Goal: Task Accomplishment & Management: Use online tool/utility

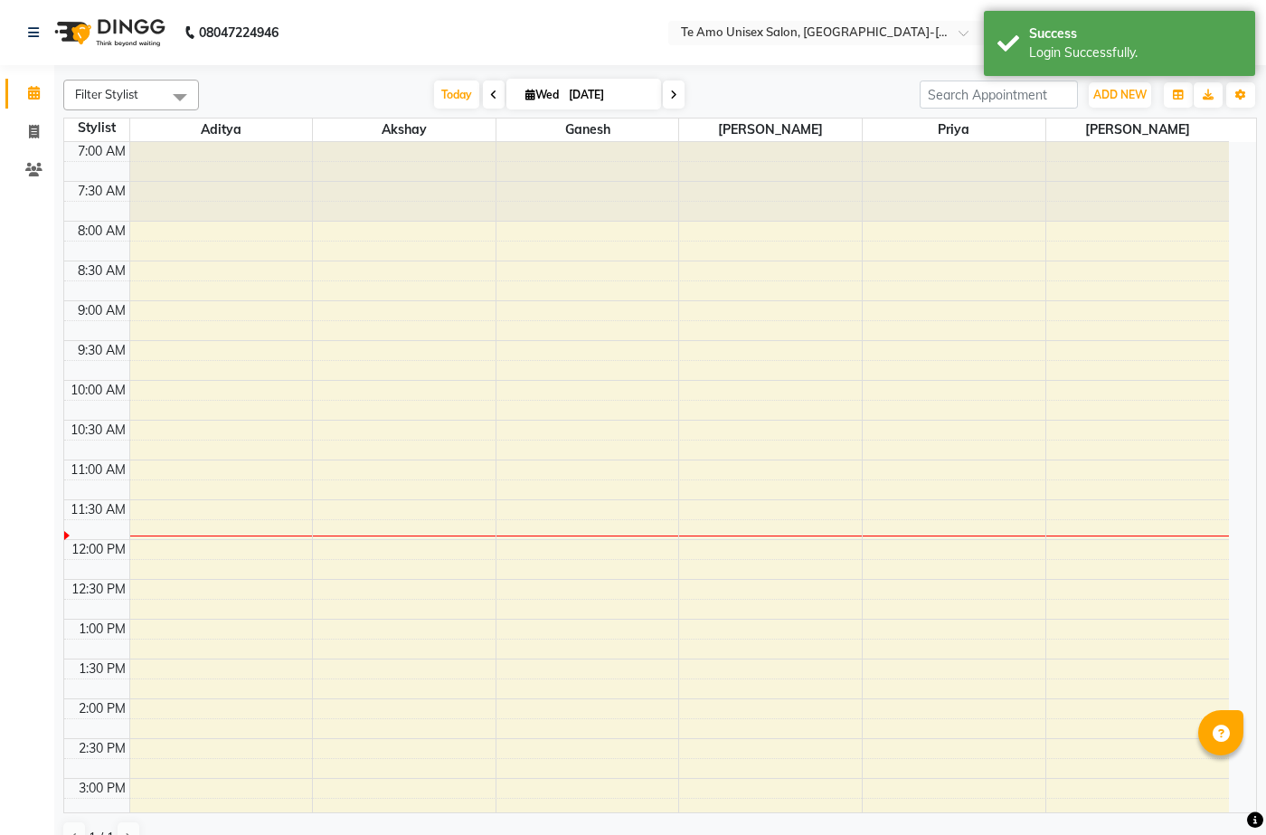
scroll to position [319, 0]
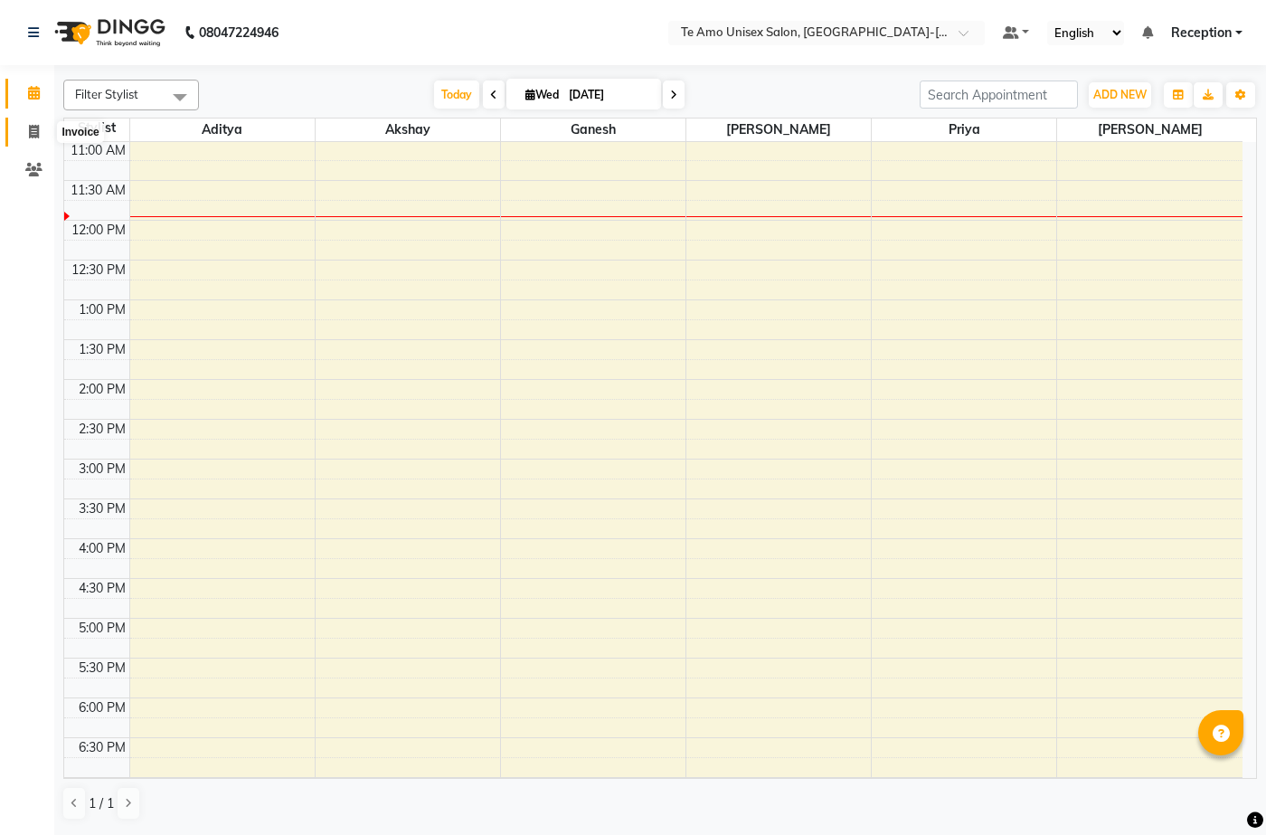
click at [30, 128] on icon at bounding box center [34, 132] width 10 height 14
select select "7836"
select select "service"
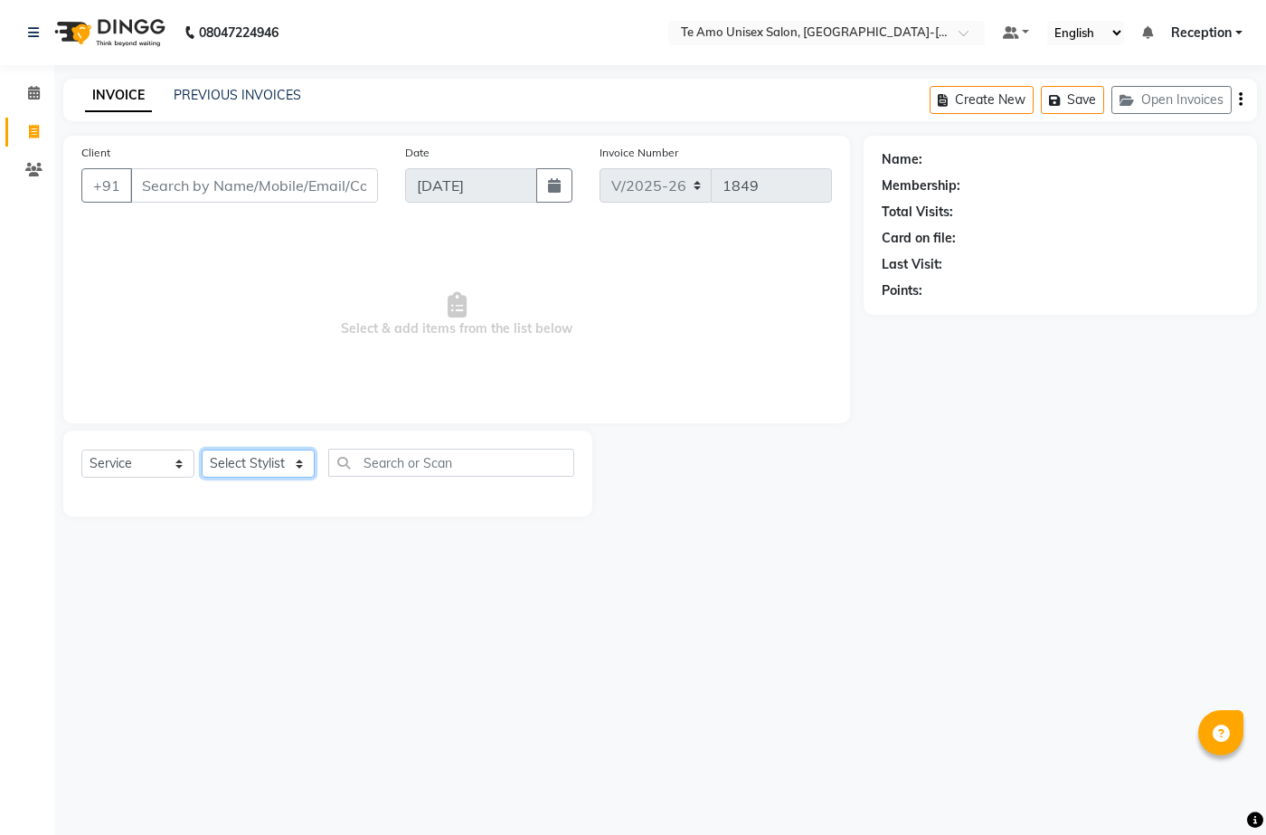
click at [269, 467] on select "Select Stylist [PERSON_NAME] [PERSON_NAME] Manager Priya Reception [PERSON_NAME…" at bounding box center [258, 463] width 113 height 28
select select "73962"
click at [202, 449] on select "Select Stylist [PERSON_NAME] [PERSON_NAME] Manager Priya Reception [PERSON_NAME…" at bounding box center [258, 463] width 113 height 28
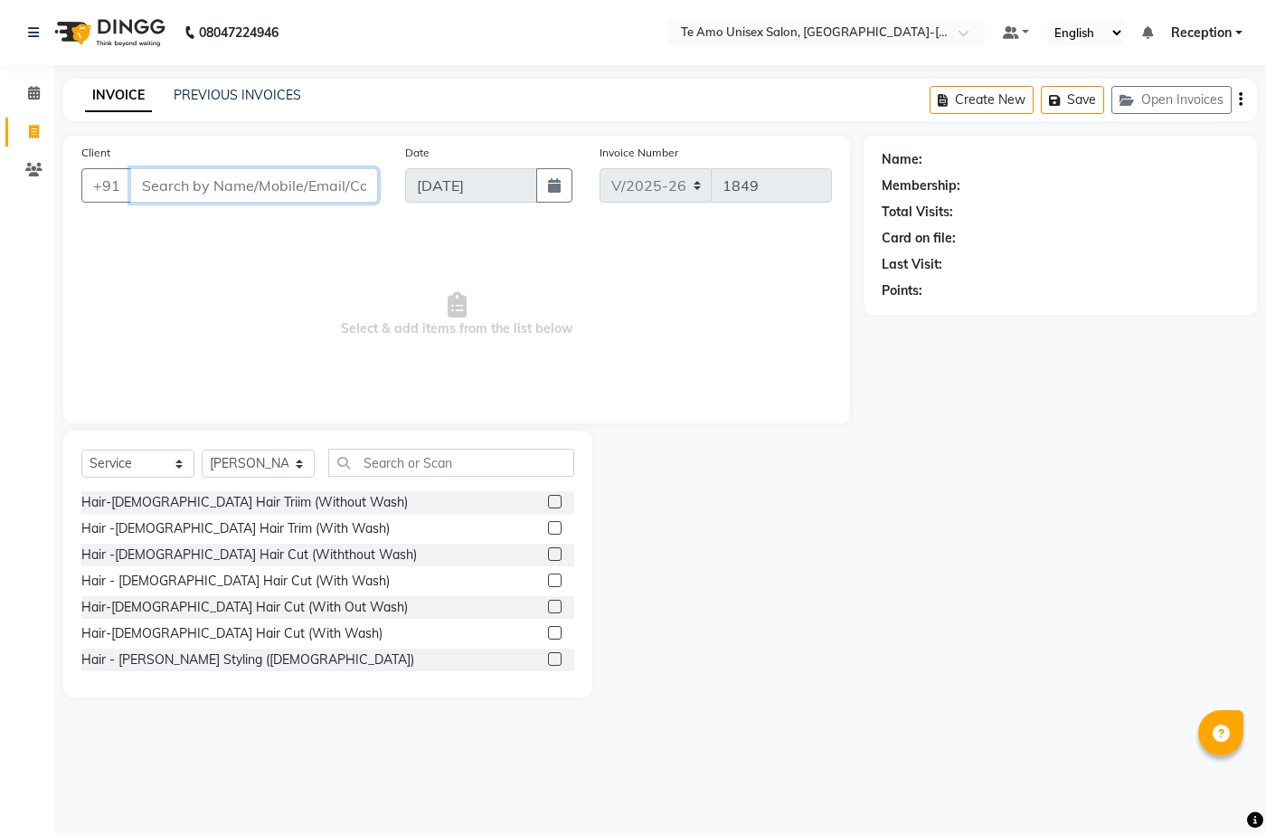
click at [199, 194] on input "Client" at bounding box center [254, 185] width 248 height 34
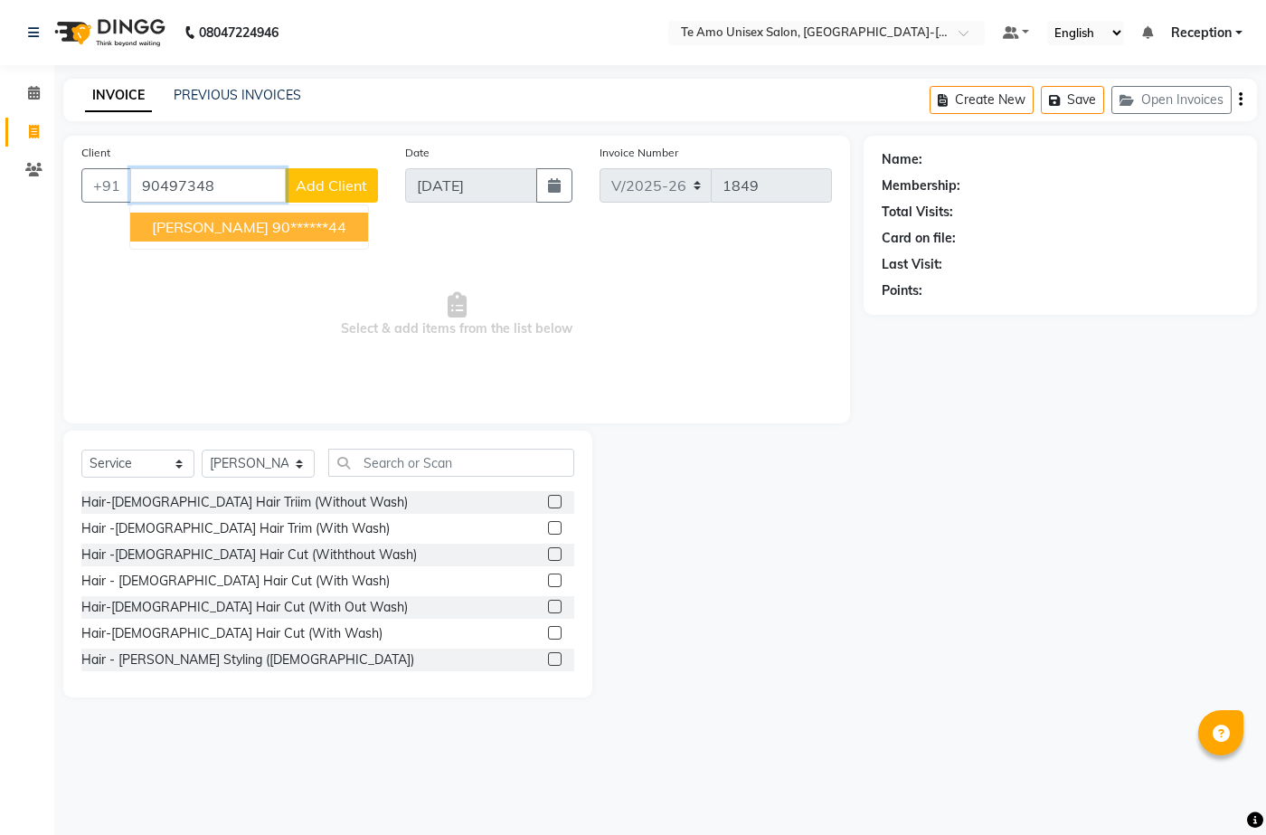
click at [214, 222] on span "[PERSON_NAME]" at bounding box center [210, 227] width 117 height 18
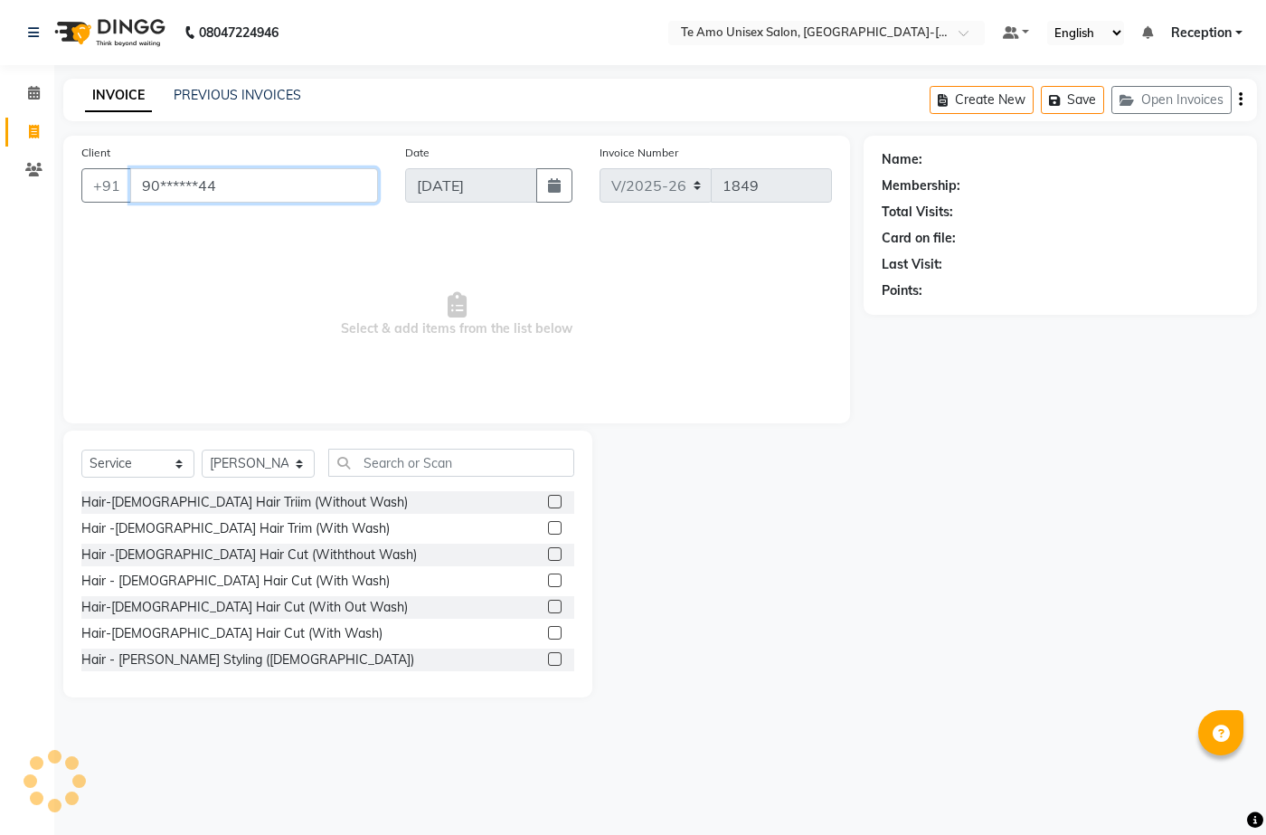
type input "90******44"
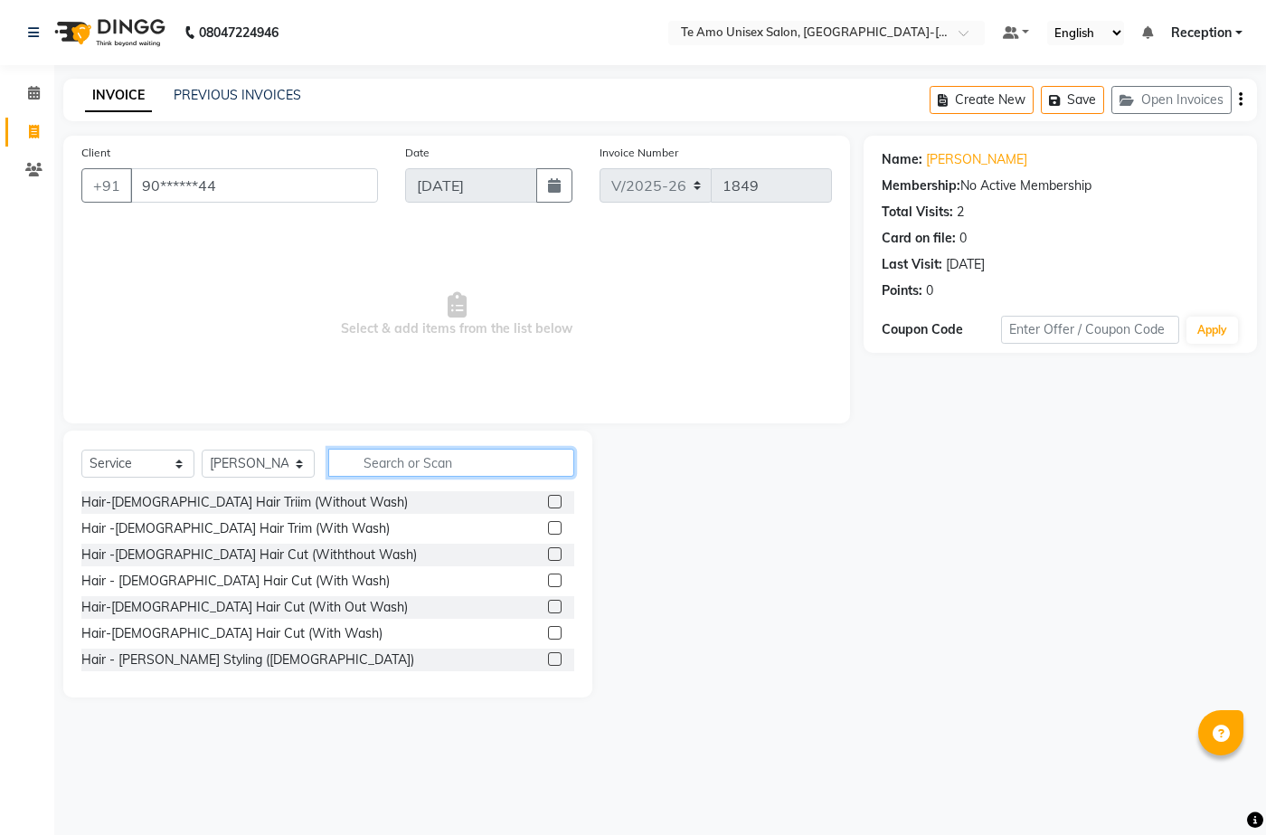
click at [421, 465] on input "text" at bounding box center [451, 463] width 246 height 28
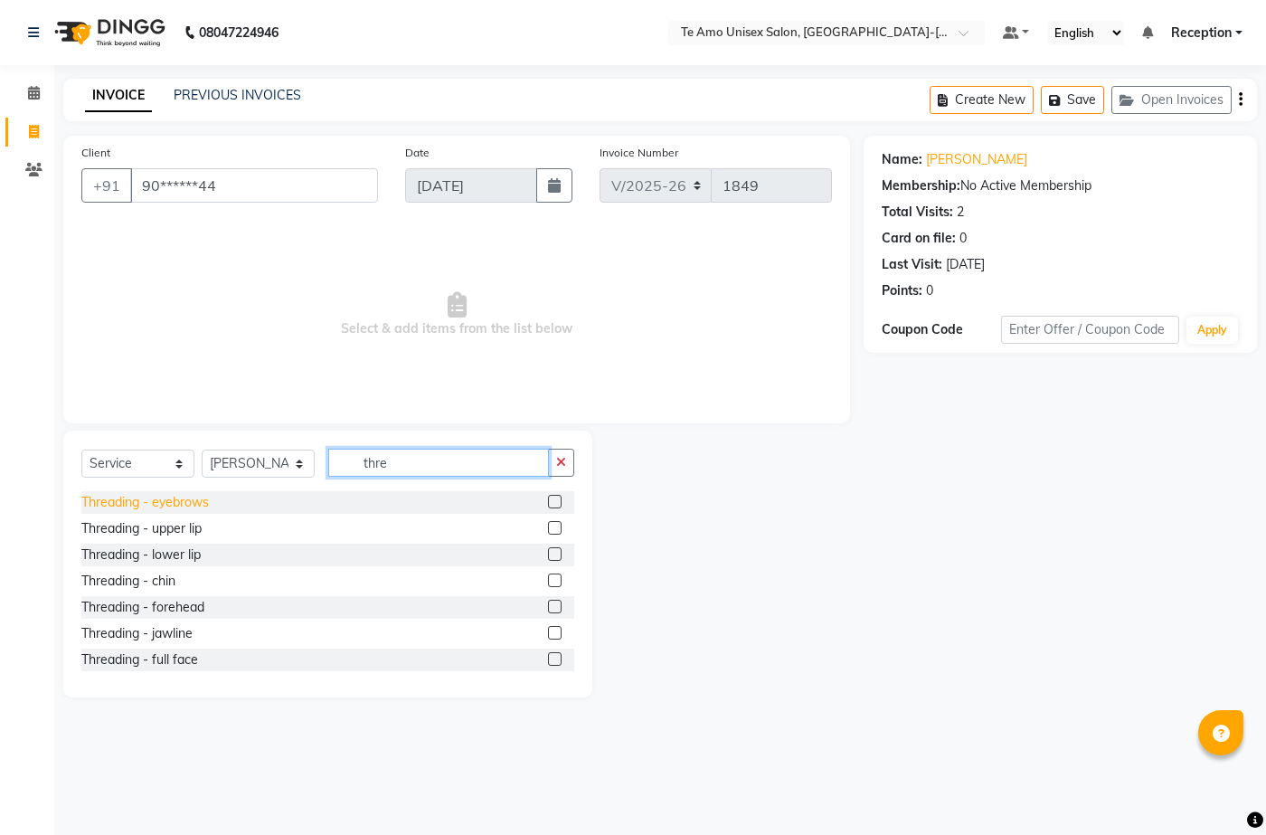
type input "thre"
click at [95, 508] on div "Threading - eyebrows" at bounding box center [145, 502] width 128 height 19
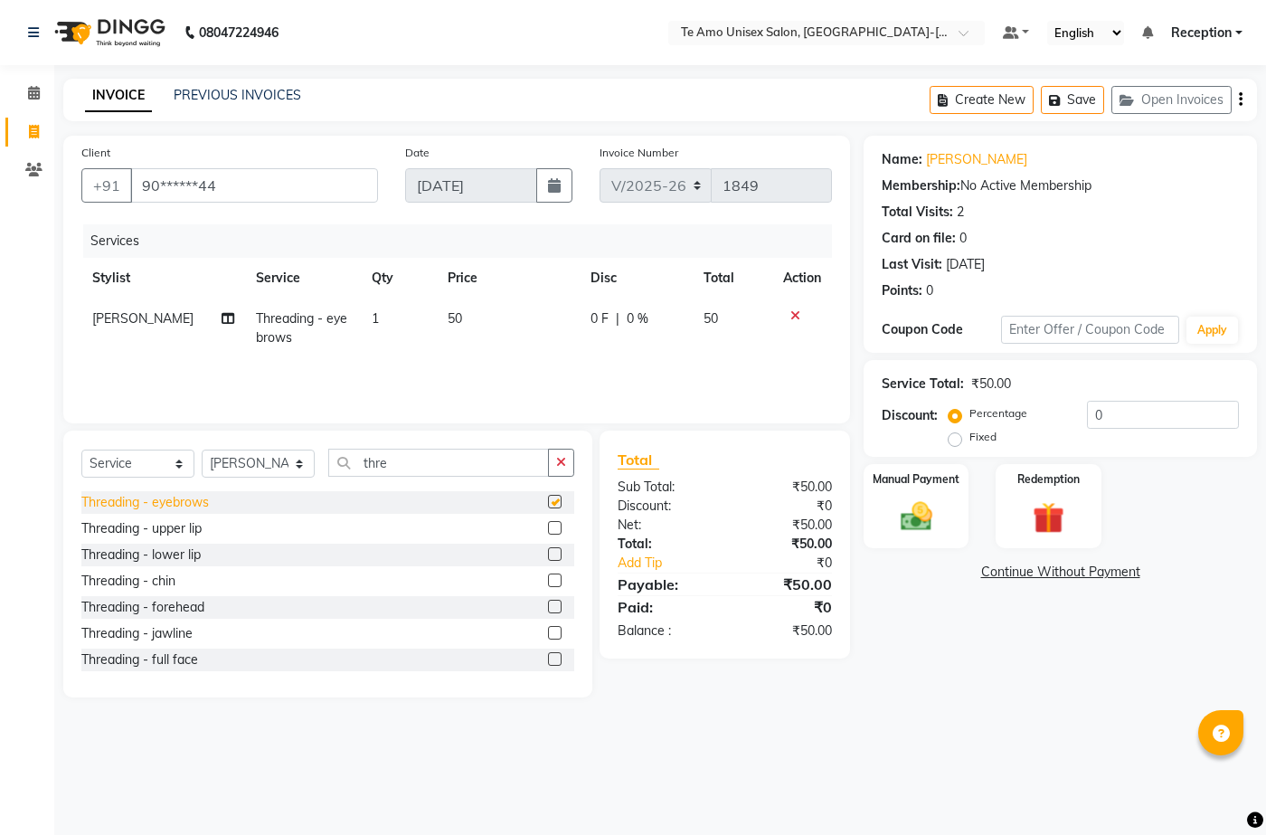
checkbox input "false"
click at [888, 497] on div "Manual Payment" at bounding box center [916, 506] width 109 height 88
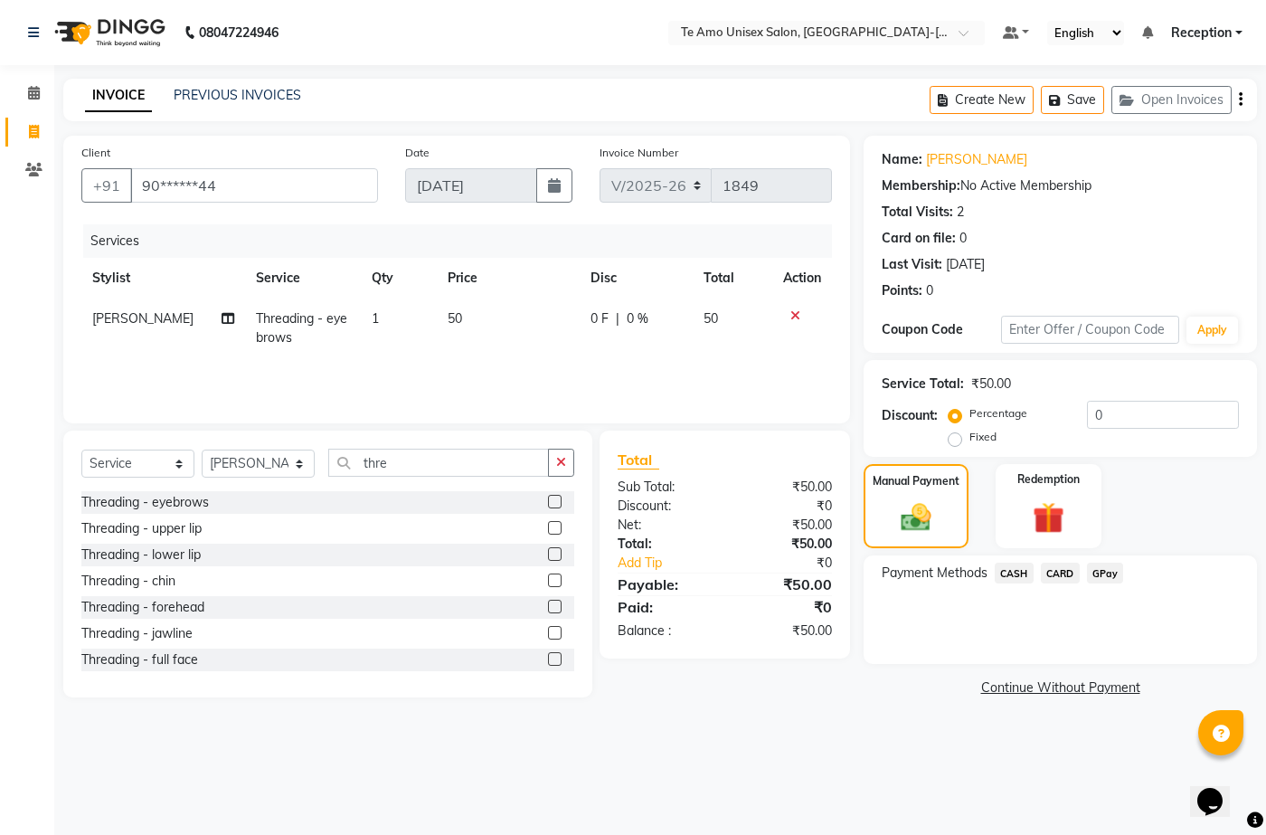
click at [1109, 564] on span "GPay" at bounding box center [1105, 573] width 37 height 21
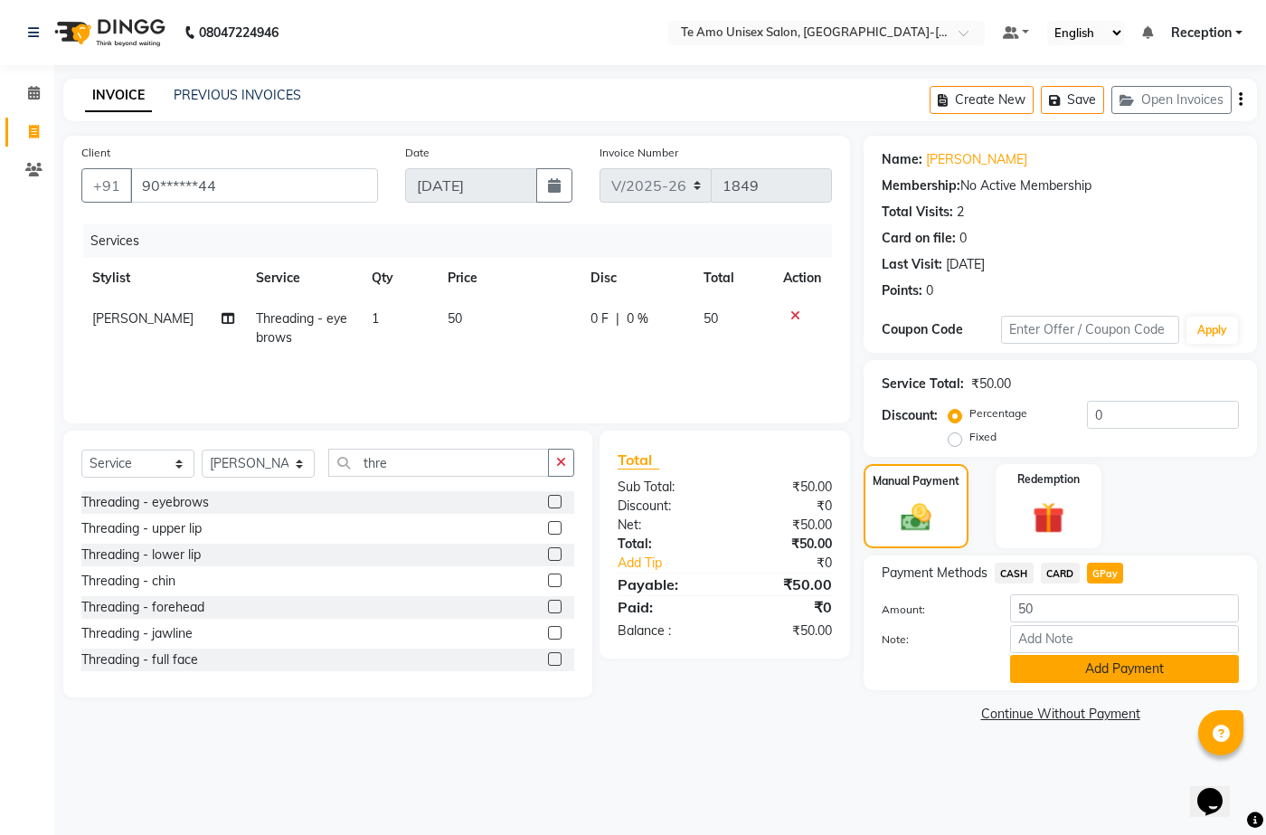
click at [1105, 671] on button "Add Payment" at bounding box center [1124, 669] width 229 height 28
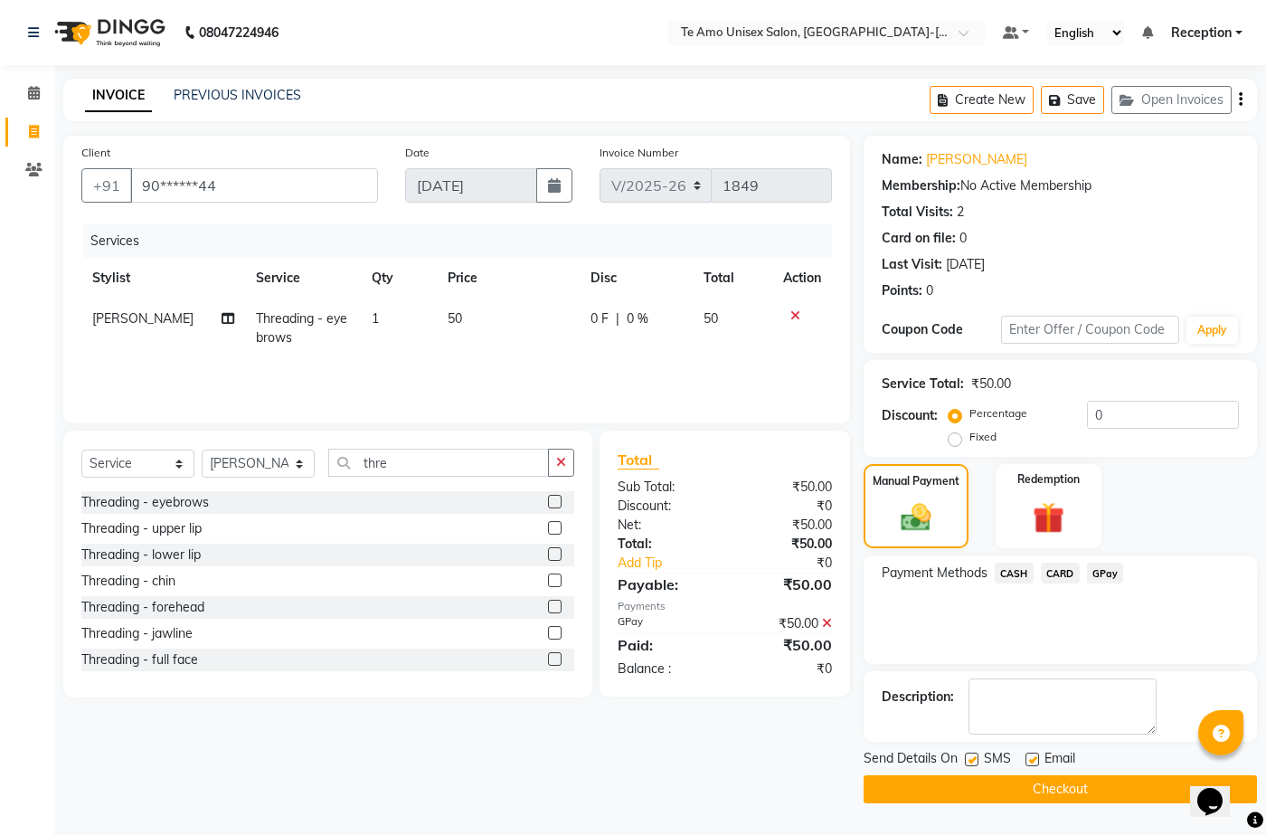
click at [1067, 798] on button "Checkout" at bounding box center [1060, 789] width 393 height 28
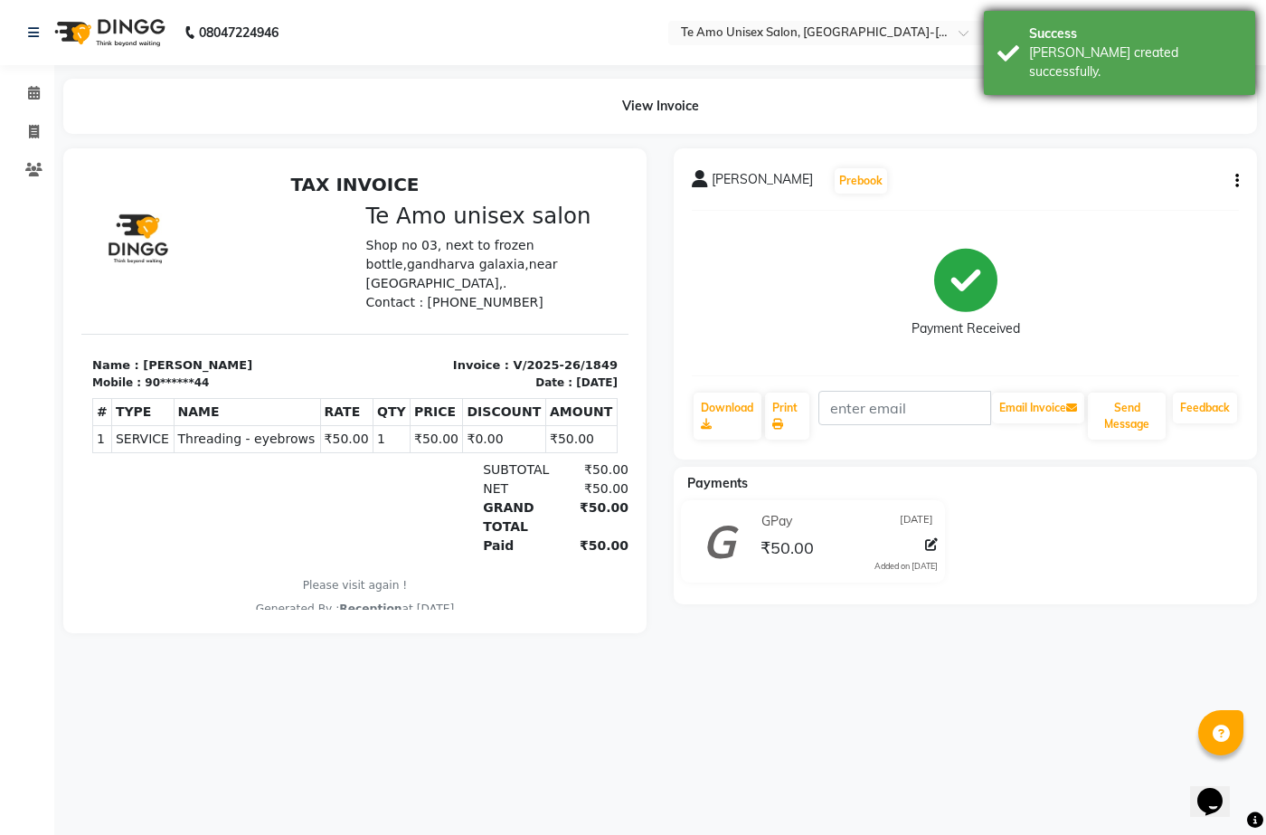
click at [1067, 30] on div "Success" at bounding box center [1135, 33] width 213 height 19
